Goal: Check status: Check status

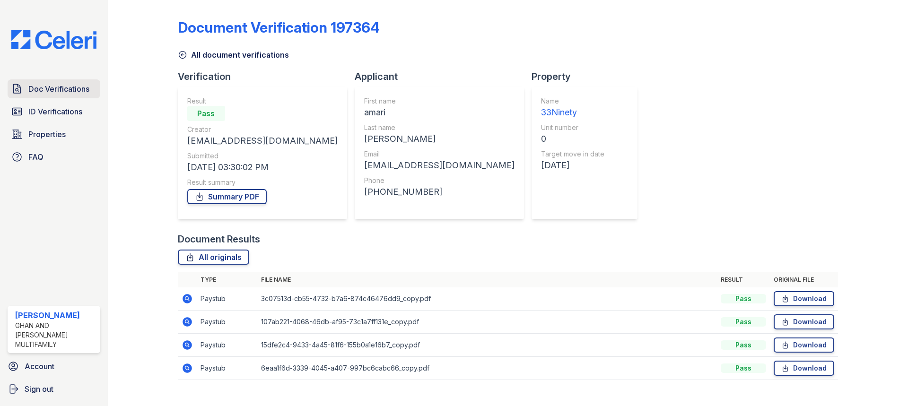
click at [51, 82] on link "Doc Verifications" at bounding box center [54, 88] width 93 height 19
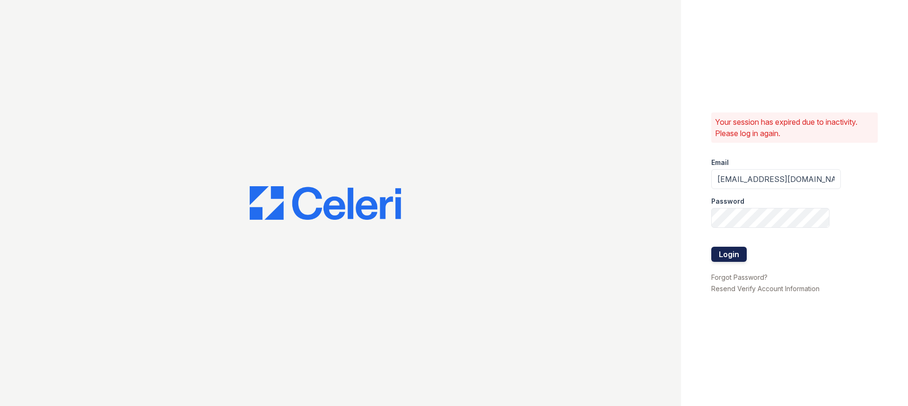
click at [729, 258] on button "Login" at bounding box center [728, 254] width 35 height 15
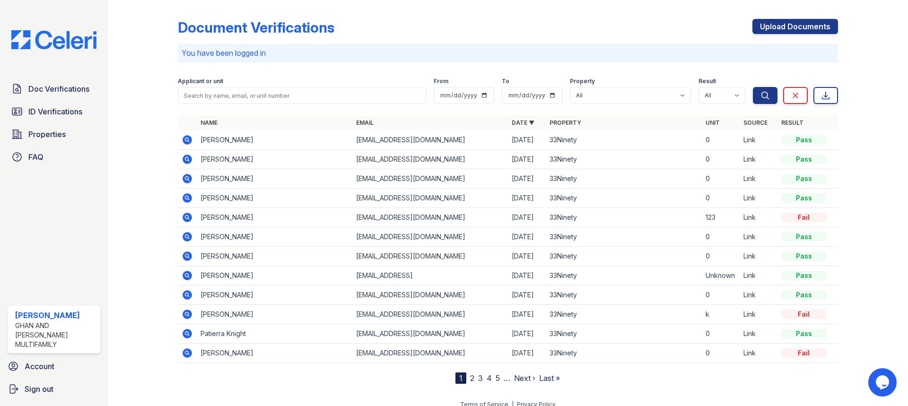
click at [185, 140] on icon at bounding box center [186, 139] width 2 height 2
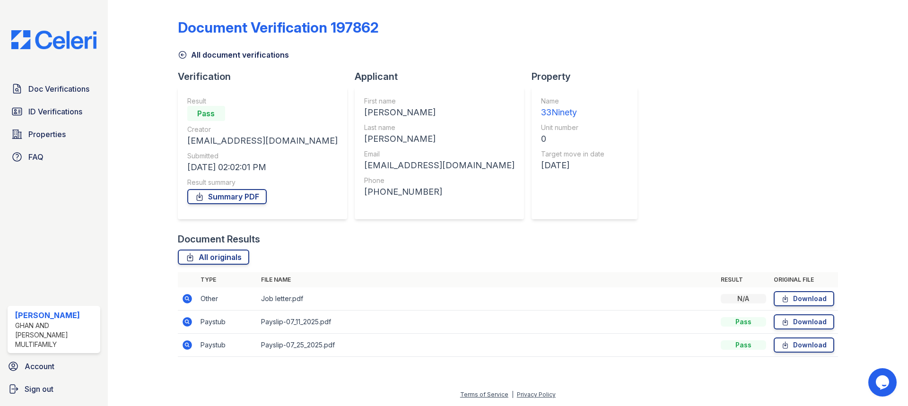
click at [189, 300] on icon at bounding box center [187, 298] width 11 height 11
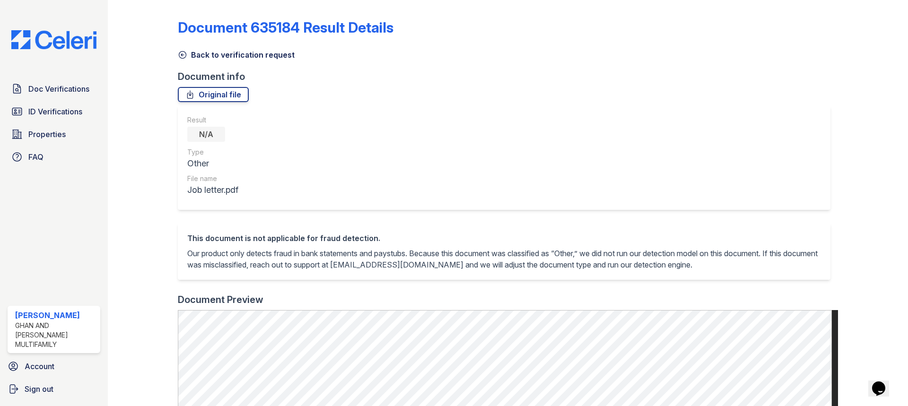
click at [182, 56] on icon at bounding box center [182, 54] width 9 height 9
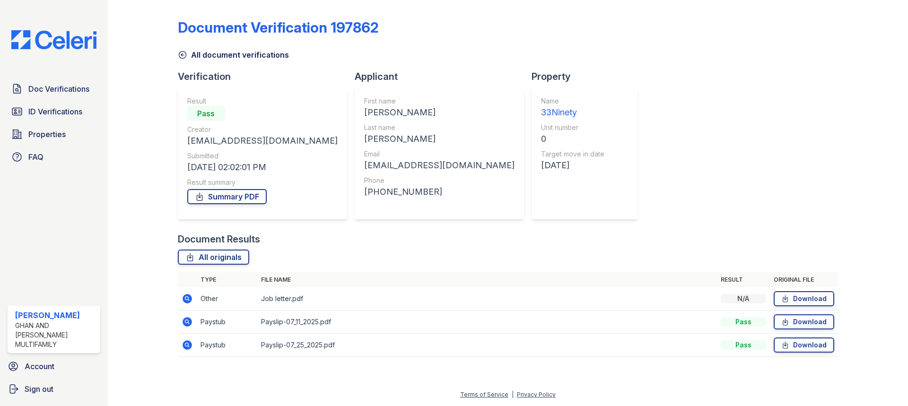
click at [185, 323] on icon at bounding box center [187, 321] width 9 height 9
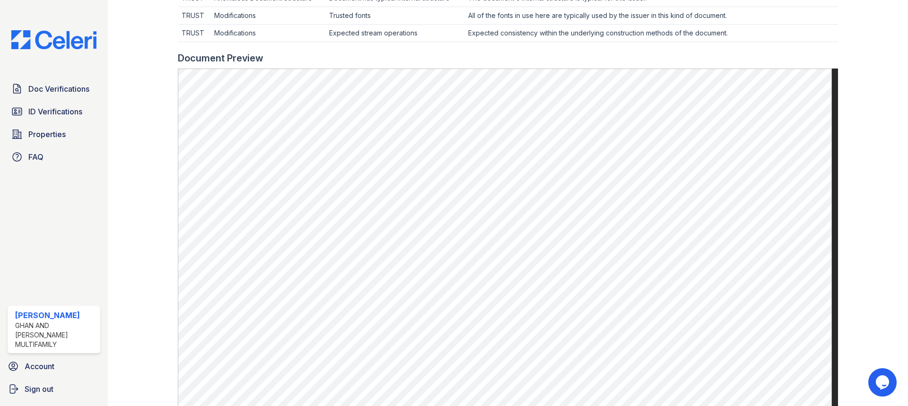
scroll to position [378, 0]
